Goal: Find specific page/section: Find specific page/section

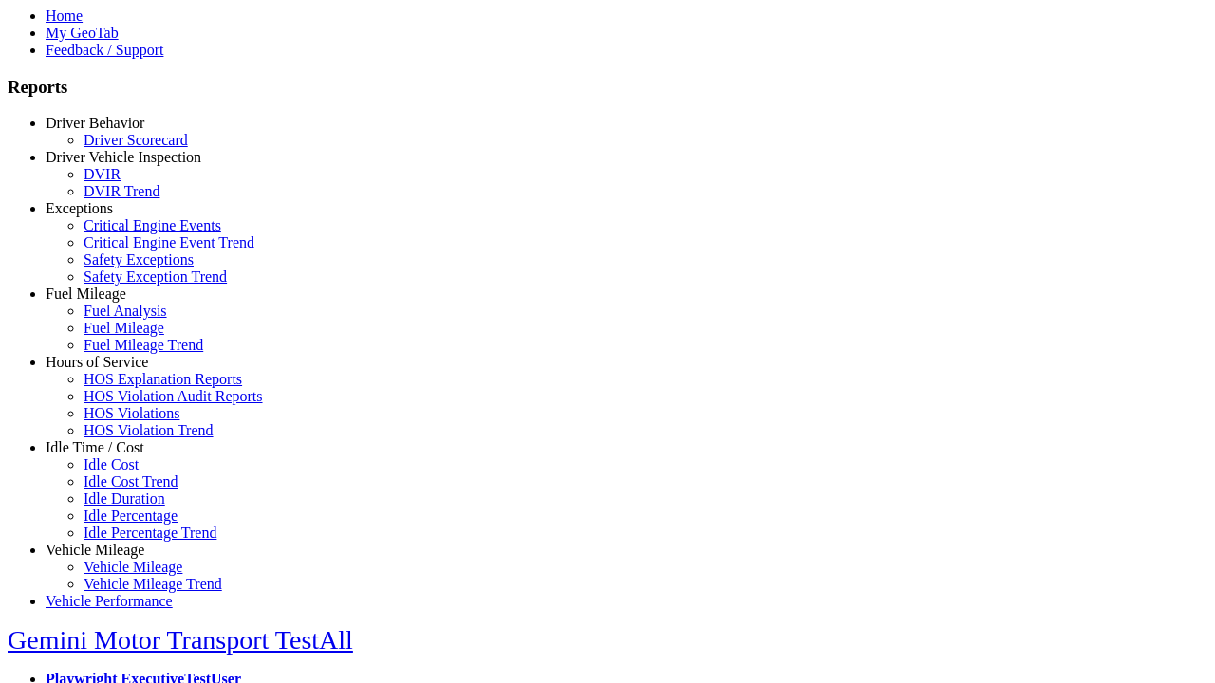
click at [109, 370] on link "Hours of Service" at bounding box center [97, 362] width 102 height 16
click at [123, 387] on link "HOS Explanation Reports" at bounding box center [163, 379] width 158 height 16
